Goal: Task Accomplishment & Management: Manage account settings

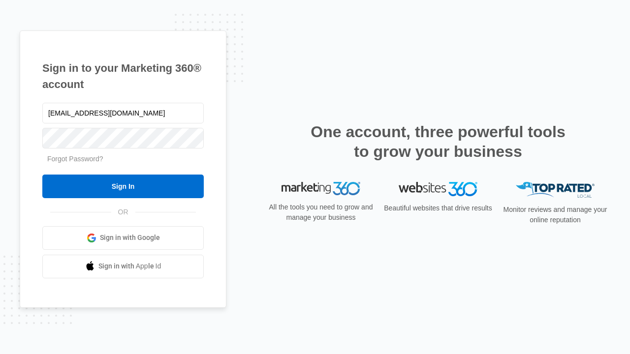
type input "[EMAIL_ADDRESS][DOMAIN_NAME]"
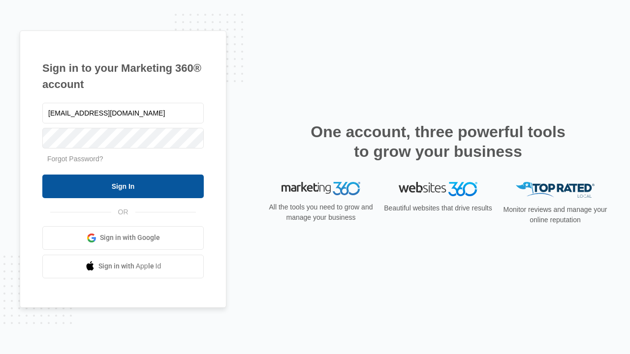
click at [123, 186] on input "Sign In" at bounding box center [122, 187] width 161 height 24
